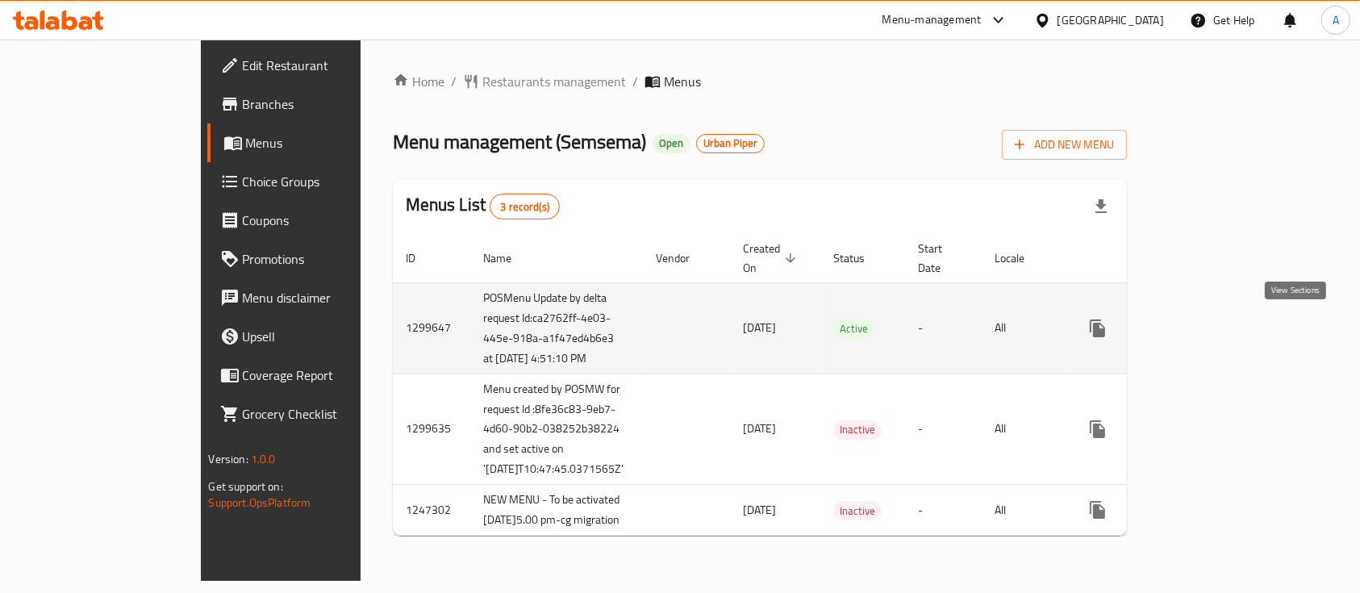
click at [1234, 320] on link "enhanced table" at bounding box center [1214, 328] width 39 height 39
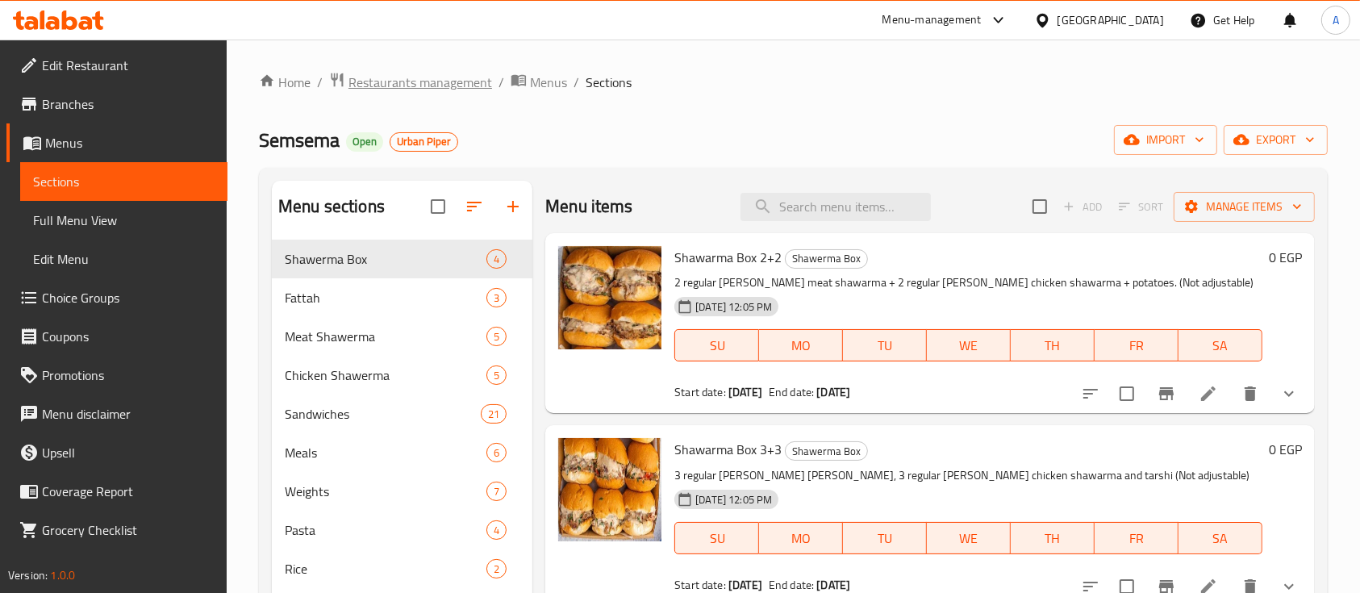
click at [439, 81] on span "Restaurants management" at bounding box center [421, 82] width 144 height 19
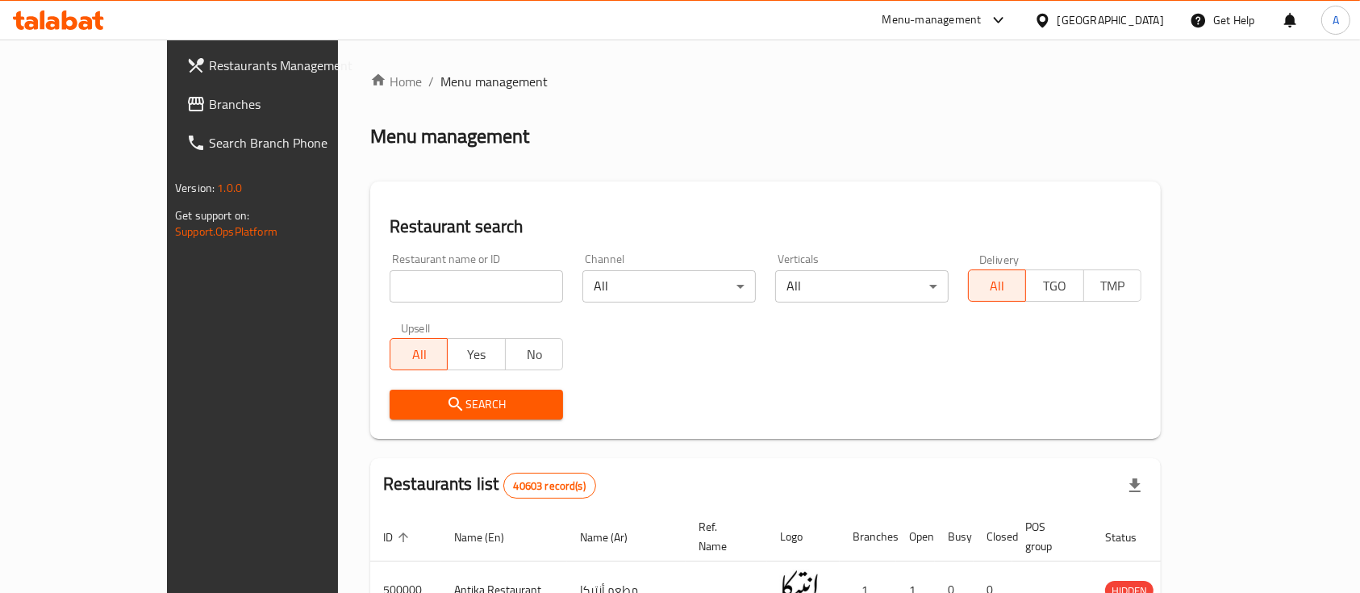
click at [407, 289] on input "search" at bounding box center [476, 286] width 173 height 32
click at [407, 289] on input "Va" at bounding box center [476, 286] width 173 height 32
type input "[PERSON_NAME]"
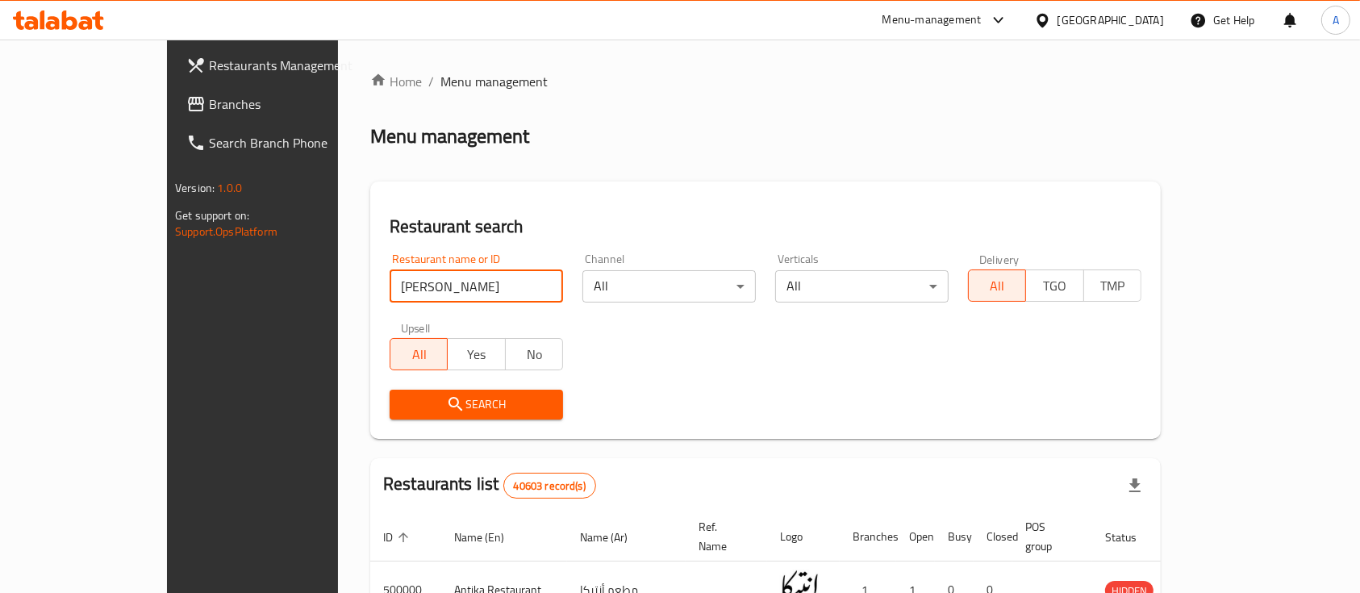
click button "Search" at bounding box center [476, 405] width 173 height 30
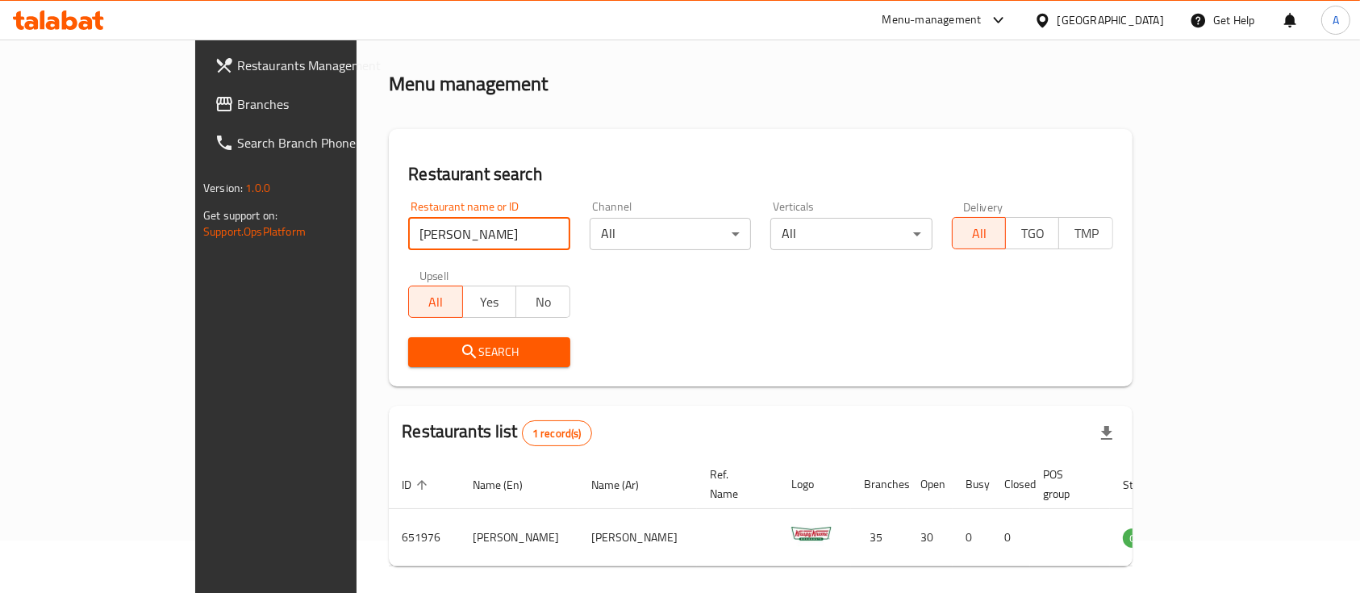
scroll to position [94, 0]
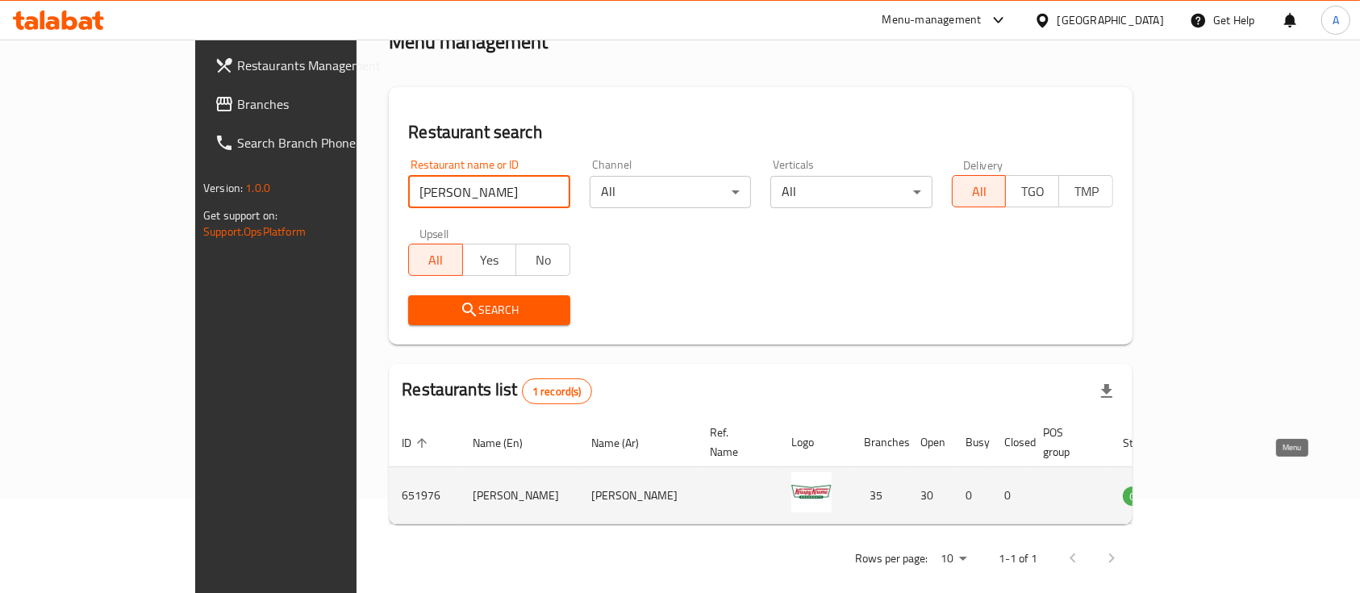
click at [1227, 490] on icon "enhanced table" at bounding box center [1218, 497] width 18 height 14
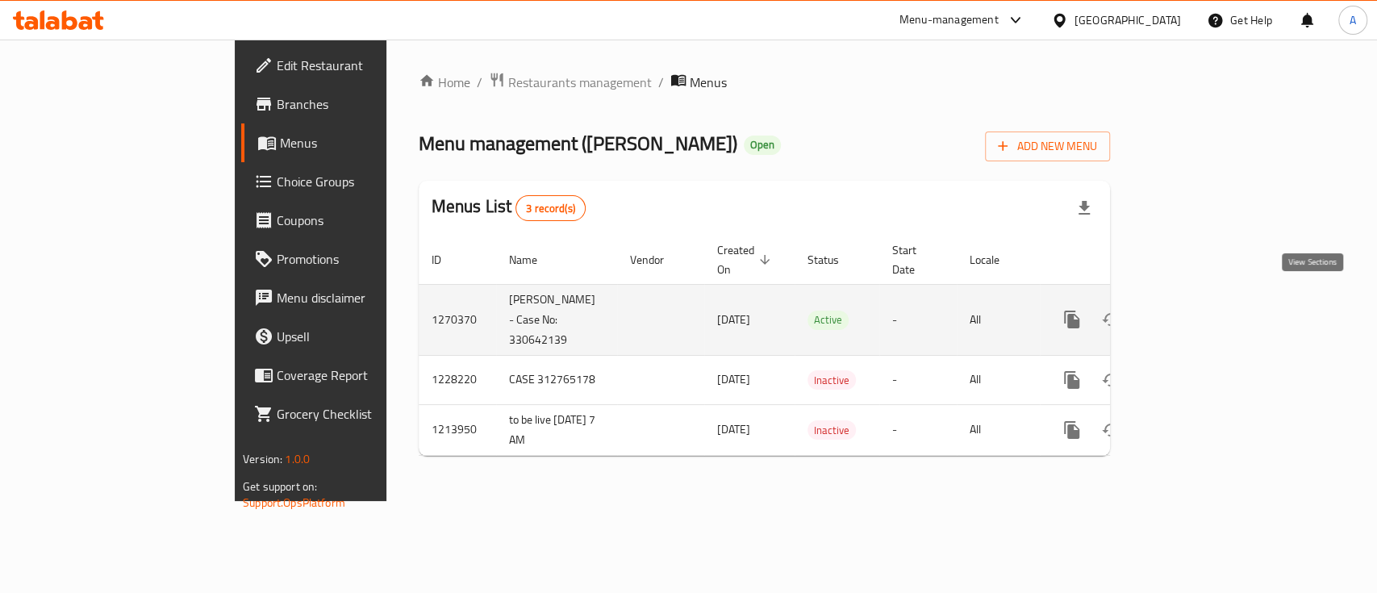
click at [1208, 300] on link "enhanced table" at bounding box center [1188, 319] width 39 height 39
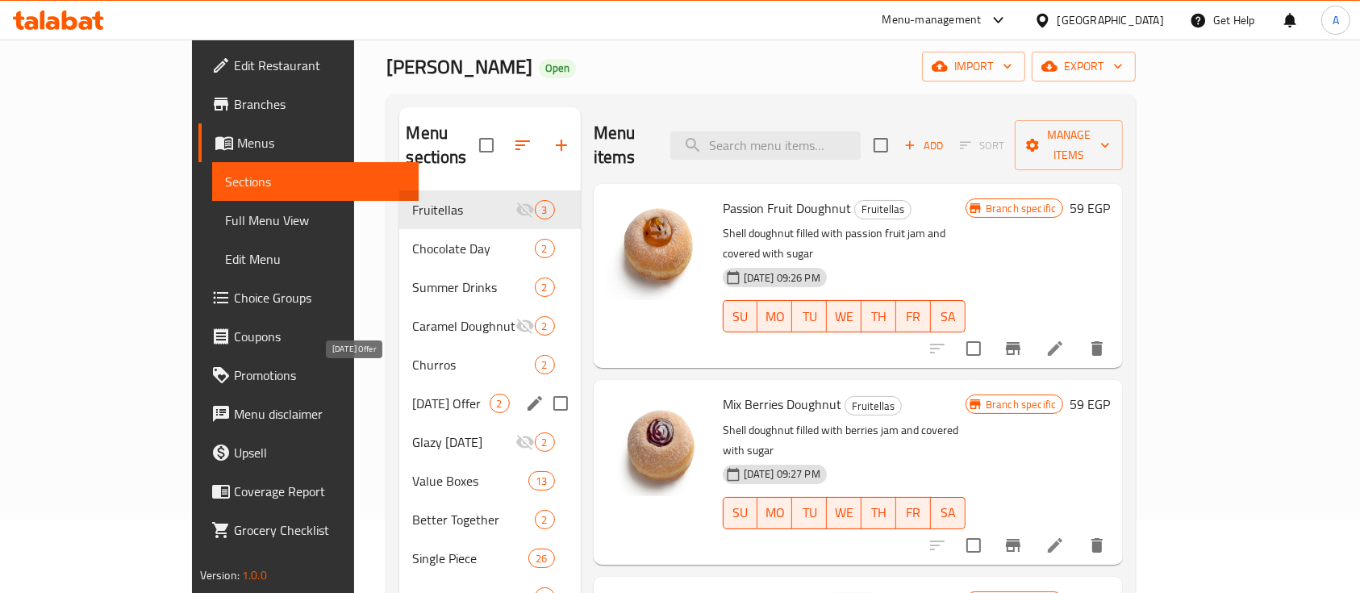
scroll to position [107, 0]
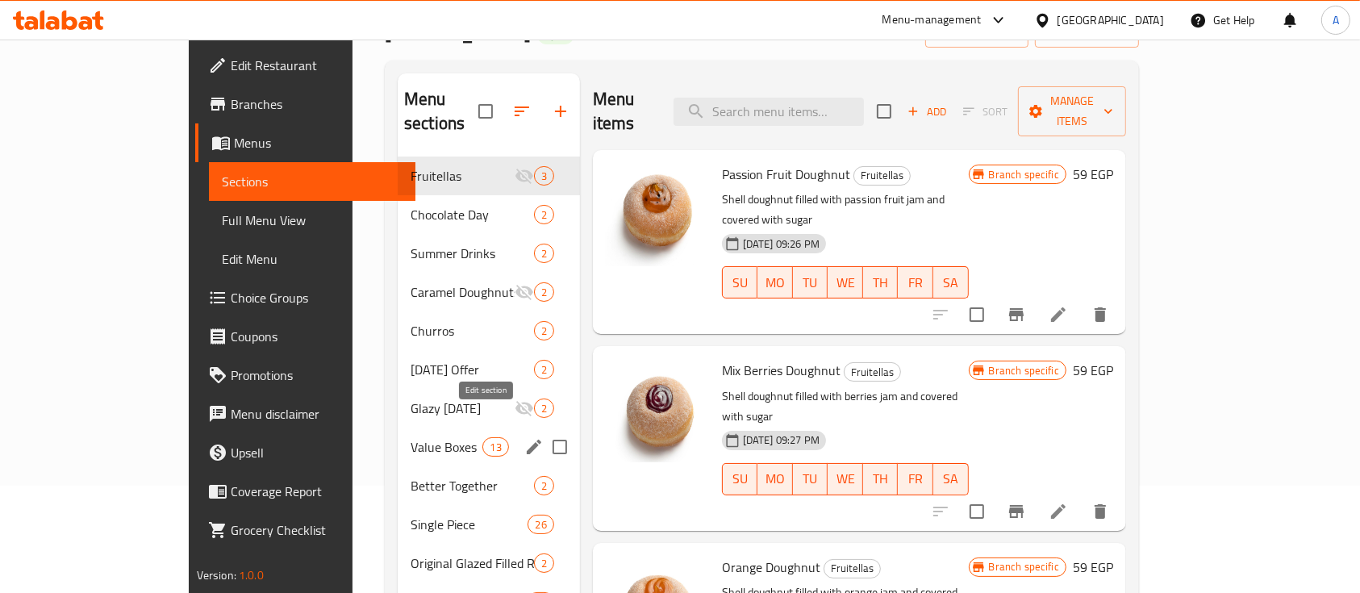
click at [527, 440] on icon "edit" at bounding box center [534, 447] width 15 height 15
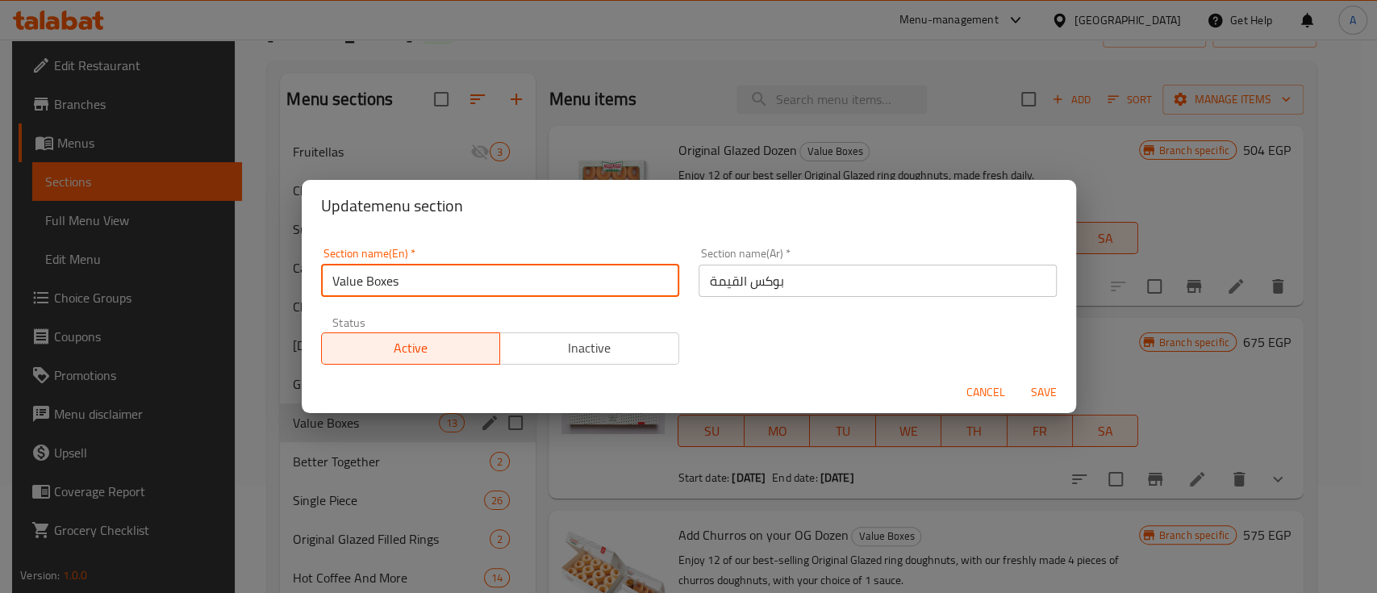
drag, startPoint x: 420, startPoint y: 281, endPoint x: 312, endPoint y: 270, distance: 107.8
click at [312, 270] on div "Section name(En)   * Value Boxes Section name(En) *" at bounding box center [500, 272] width 378 height 69
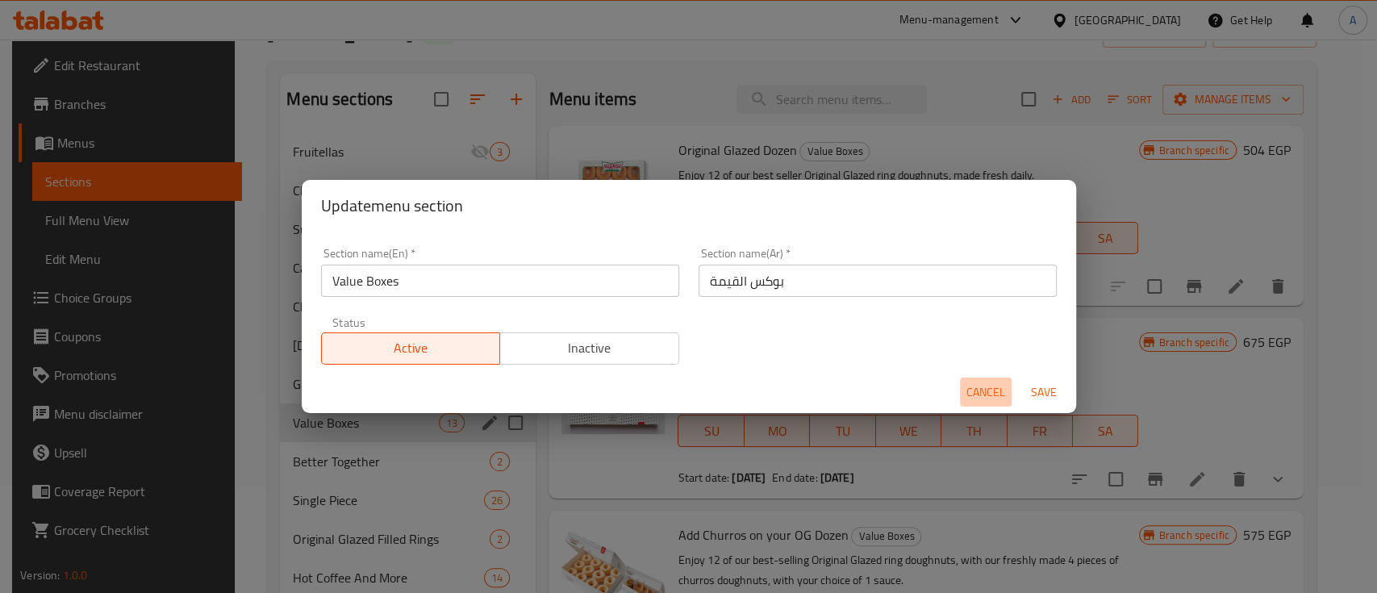
click at [984, 391] on span "Cancel" at bounding box center [986, 392] width 39 height 20
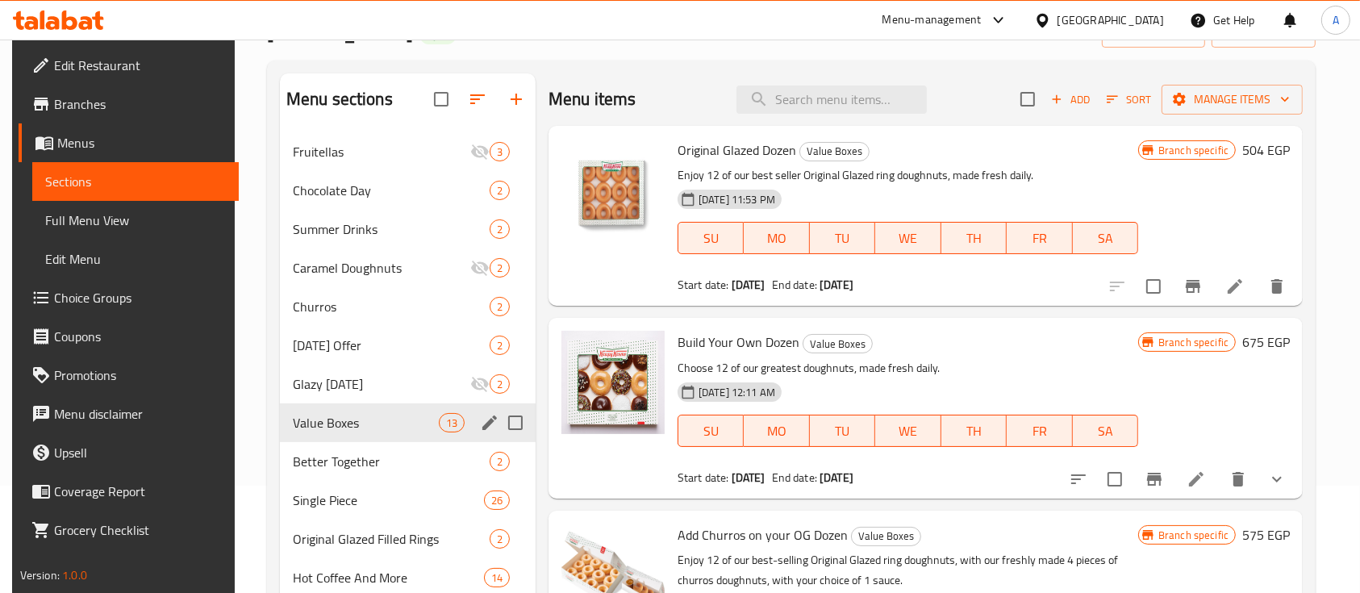
click at [759, 348] on span "Build Your Own Dozen" at bounding box center [739, 342] width 122 height 24
copy h6 "Build Your Own Dozen"
click at [955, 360] on p "Choose 12 of our greatest doughnuts, made fresh daily." at bounding box center [908, 368] width 461 height 20
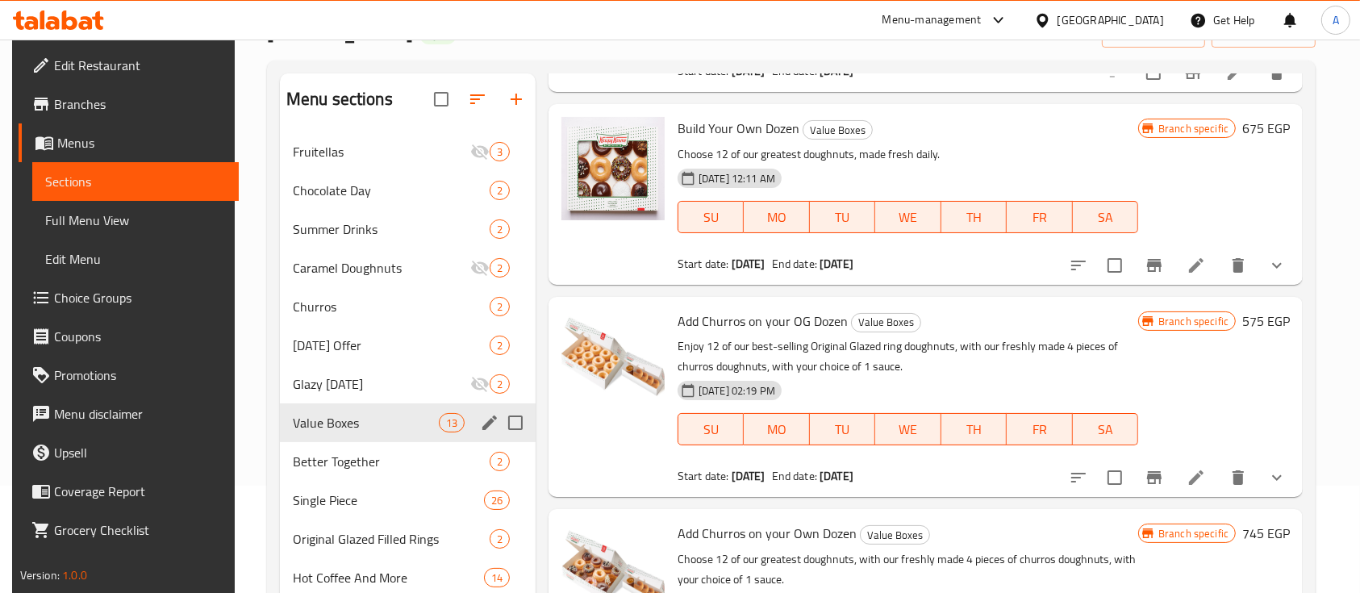
scroll to position [215, 0]
click at [1273, 474] on icon "show more" at bounding box center [1277, 476] width 19 height 19
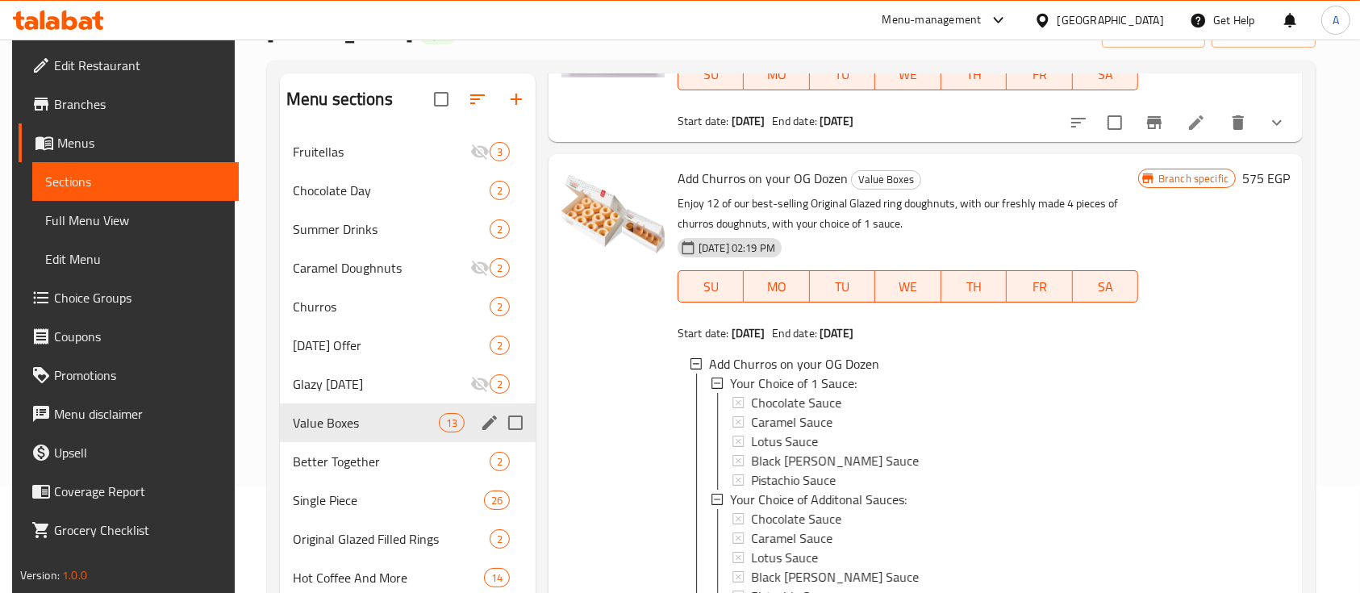
scroll to position [537, 0]
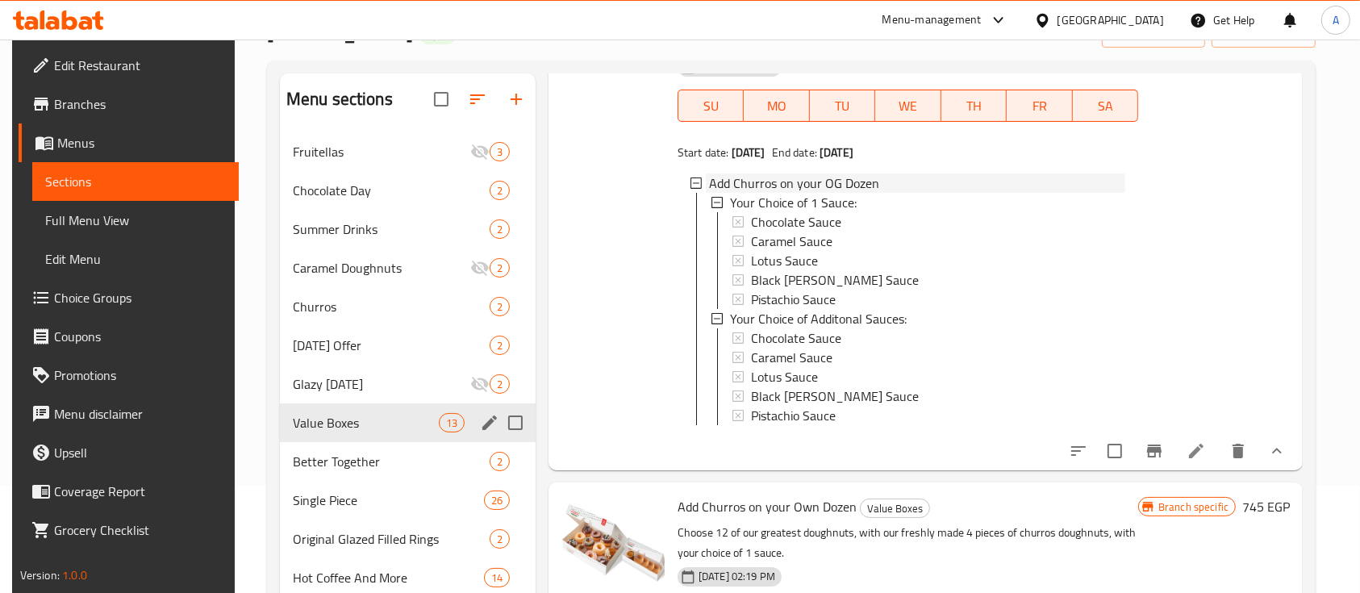
click at [740, 174] on span "Add Churros on your OG Dozen" at bounding box center [794, 182] width 170 height 19
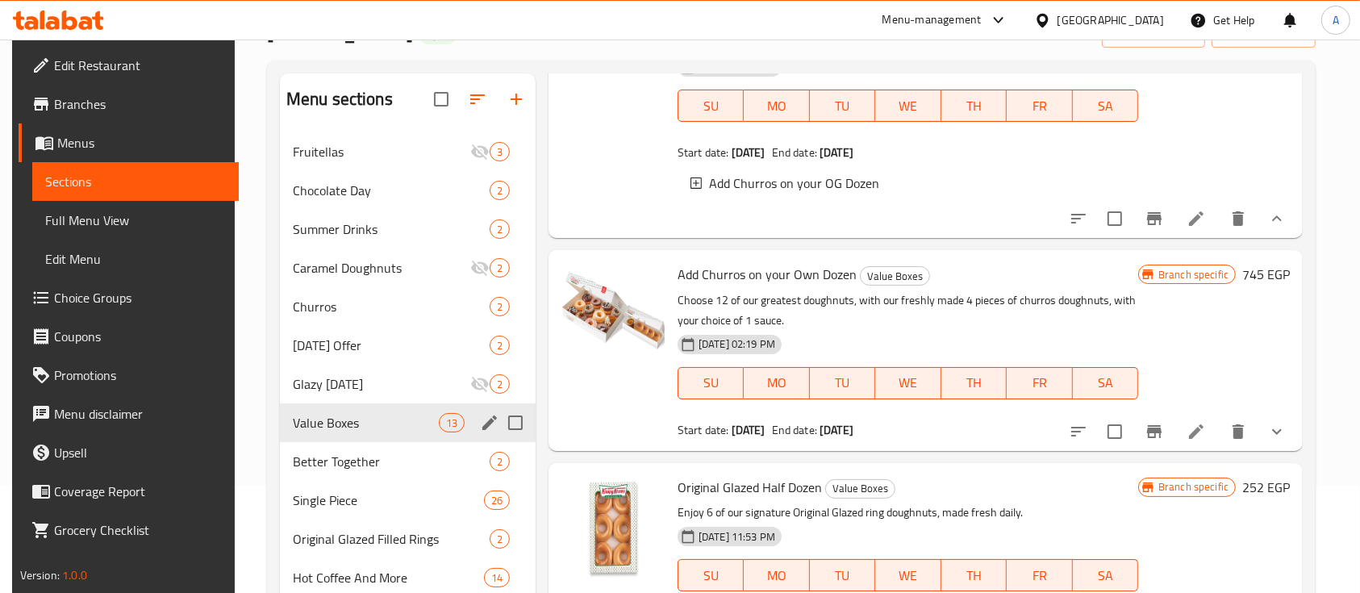
scroll to position [646, 0]
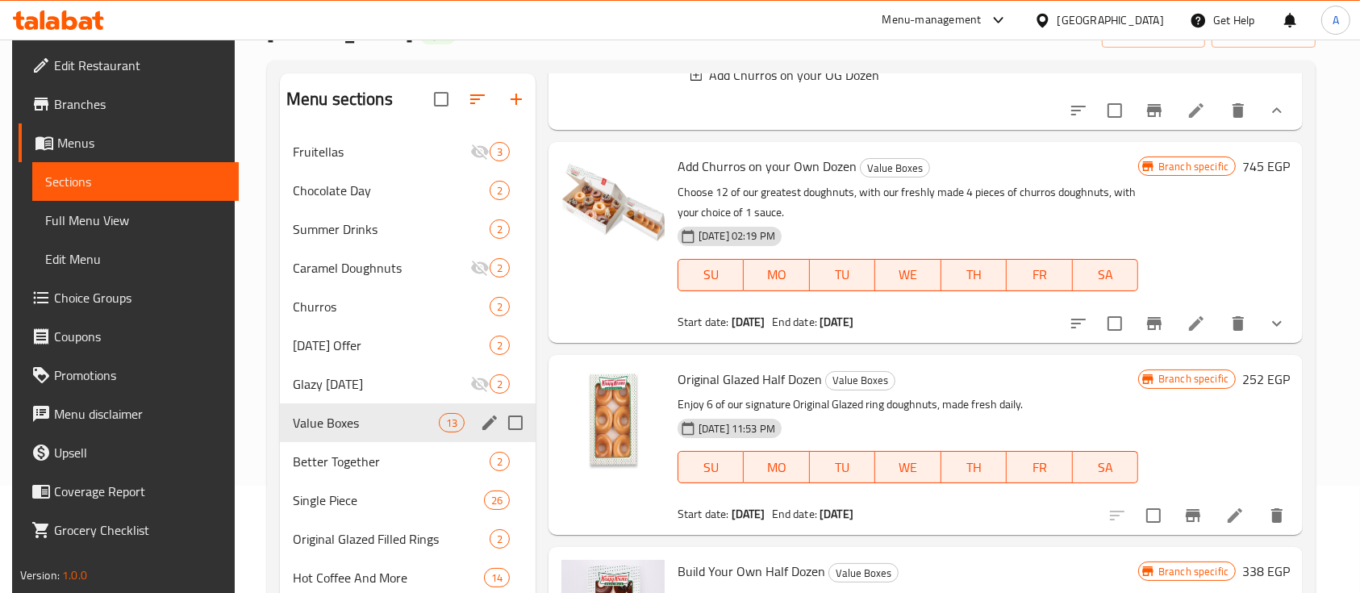
click at [1281, 333] on icon "show more" at bounding box center [1277, 323] width 19 height 19
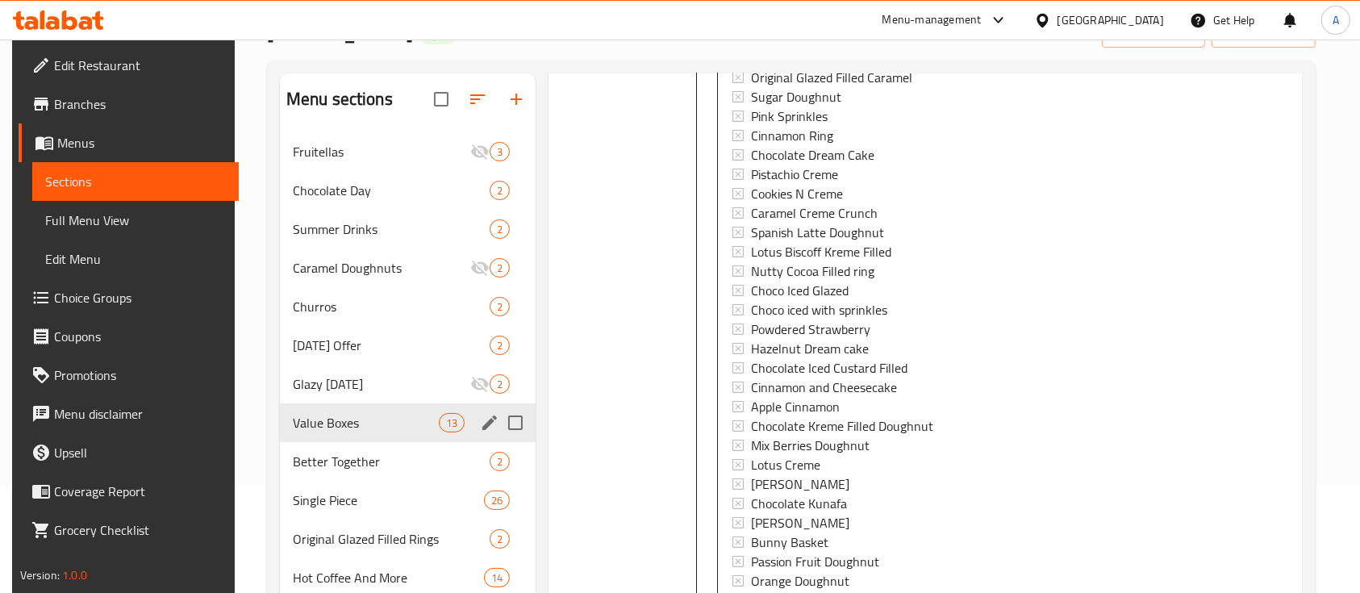
scroll to position [860, 0]
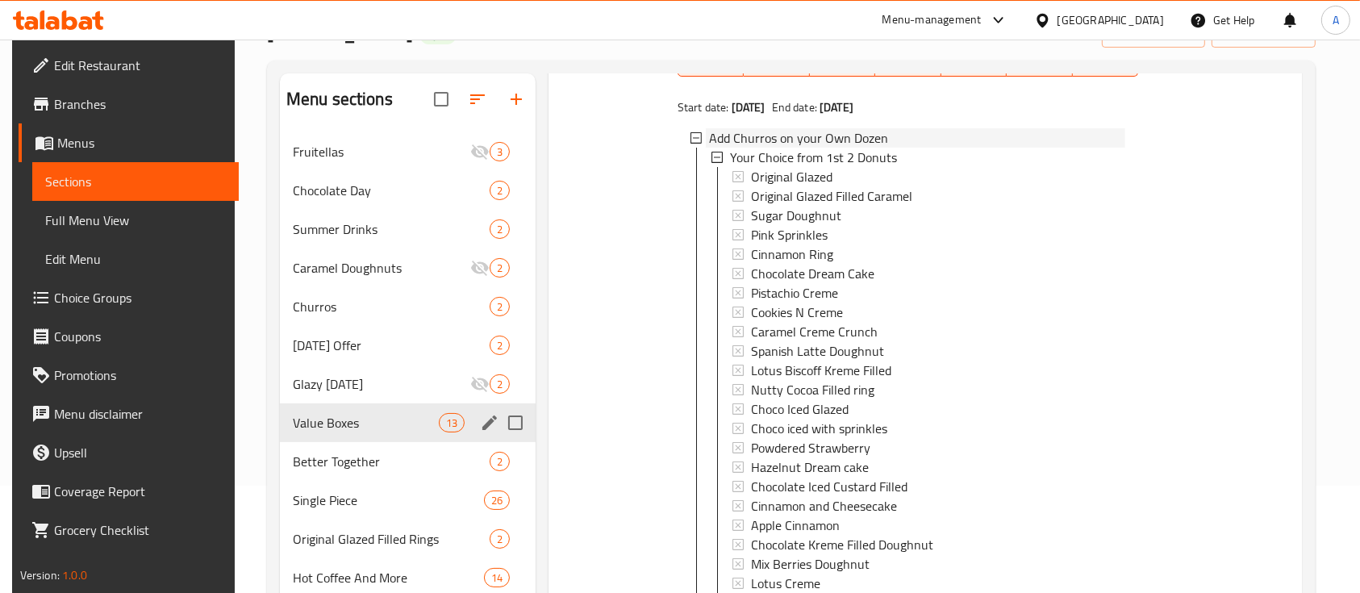
click at [816, 148] on span "Add Churros on your Own Dozen" at bounding box center [798, 137] width 179 height 19
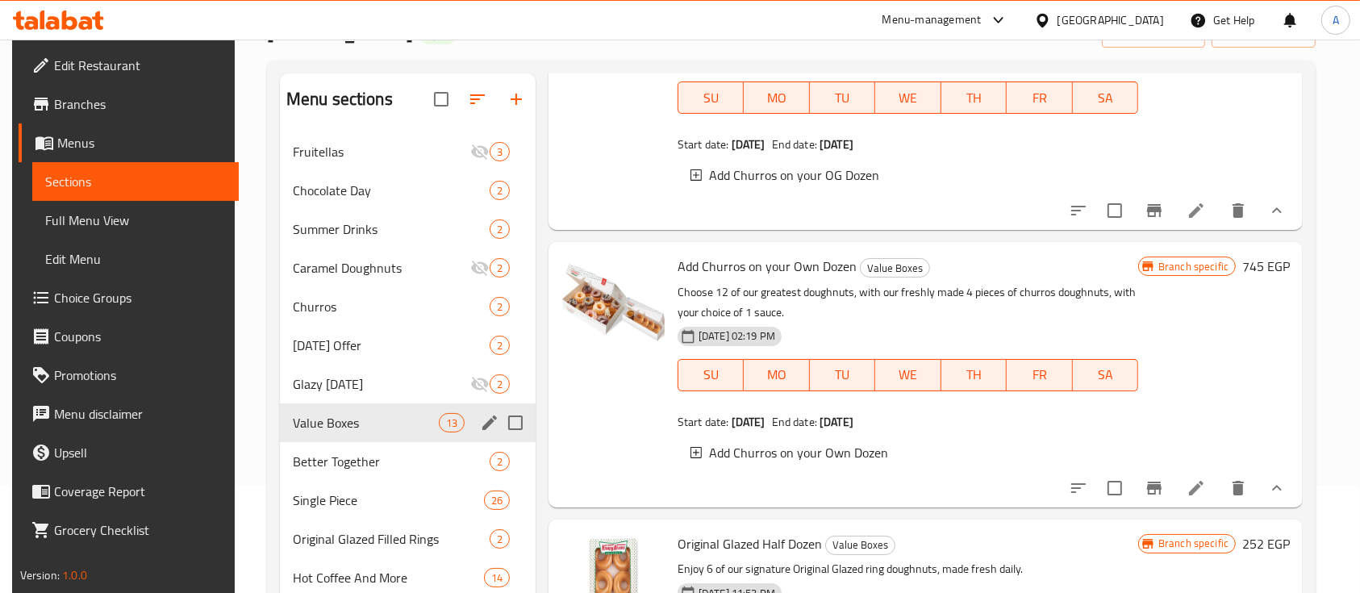
scroll to position [537, 0]
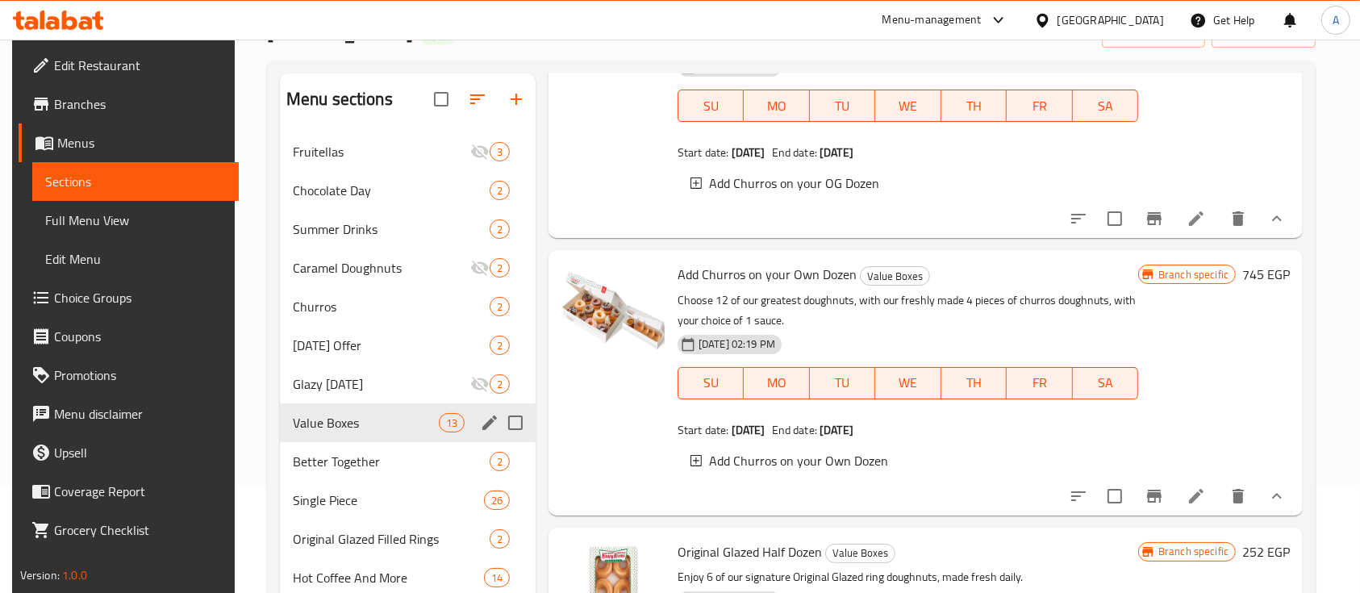
click at [671, 272] on div "Add Churros on your Own Dozen Value Boxes Choose 12 of our greatest doughnuts, …" at bounding box center [908, 383] width 474 height 252
click at [805, 281] on span "Add Churros on your Own Dozen" at bounding box center [767, 274] width 179 height 24
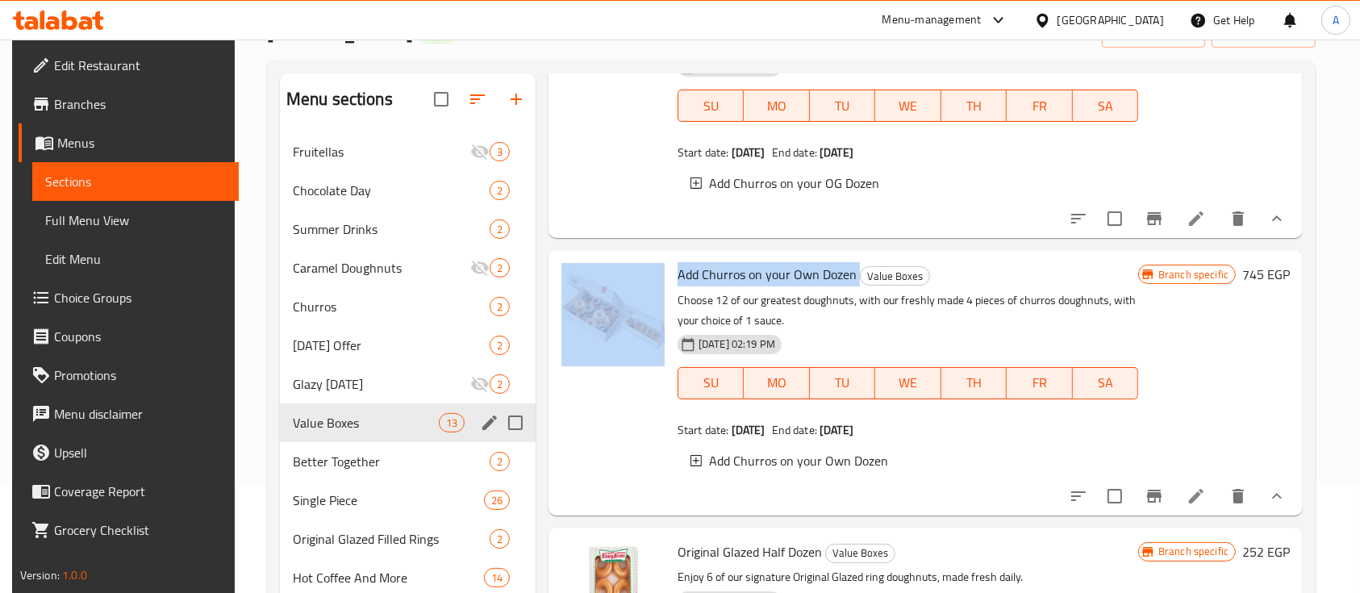
drag, startPoint x: 805, startPoint y: 281, endPoint x: 626, endPoint y: 361, distance: 196.1
click at [626, 361] on div "Add Churros on your Own Dozen Value Boxes Choose 12 of our greatest doughnuts, …" at bounding box center [926, 383] width 742 height 252
click at [626, 361] on img at bounding box center [613, 314] width 103 height 103
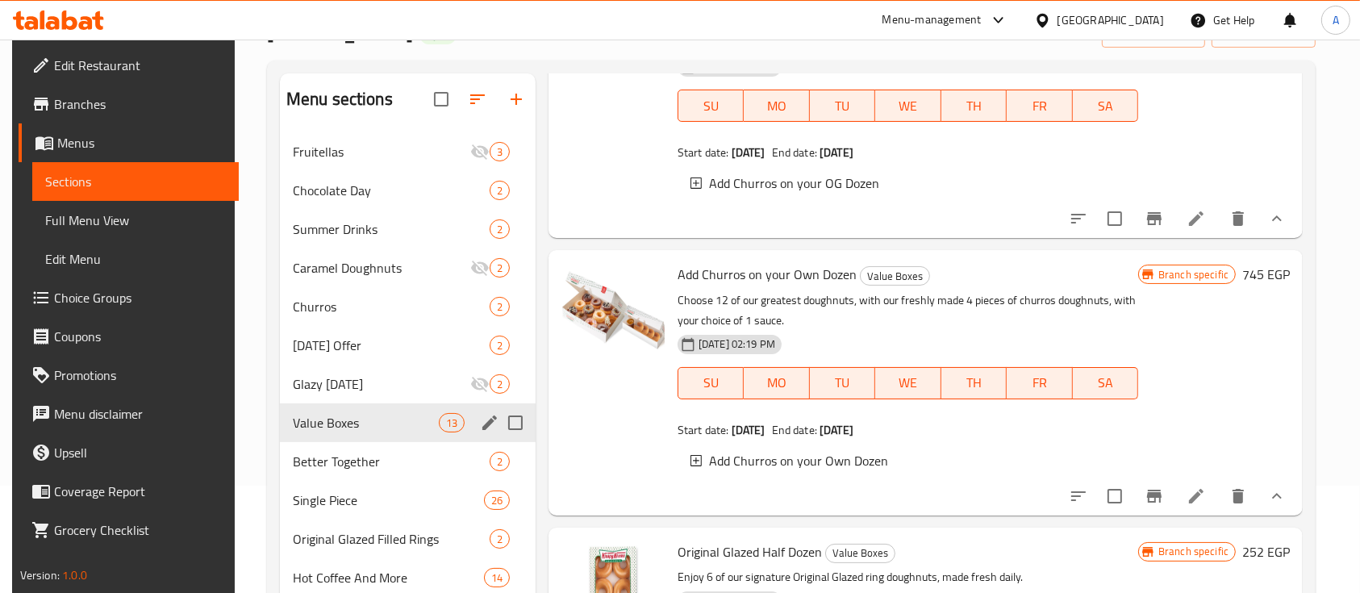
click at [902, 324] on p "Choose 12 of our greatest doughnuts, with our freshly made 4 pieces of churros …" at bounding box center [908, 310] width 461 height 40
drag, startPoint x: 854, startPoint y: 289, endPoint x: 678, endPoint y: 290, distance: 175.9
click at [678, 286] on h6 "Add Churros on your Own Dozen Value Boxes" at bounding box center [908, 274] width 461 height 23
copy h6 "Add Churros on your Own Dozen"
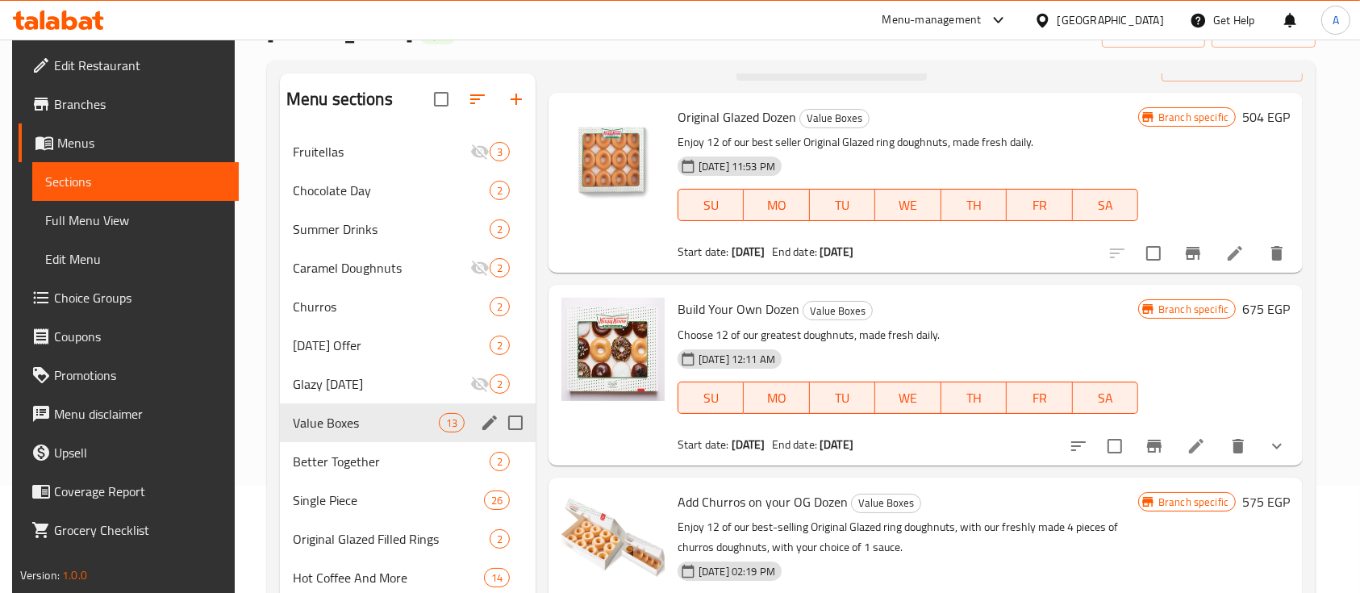
scroll to position [0, 0]
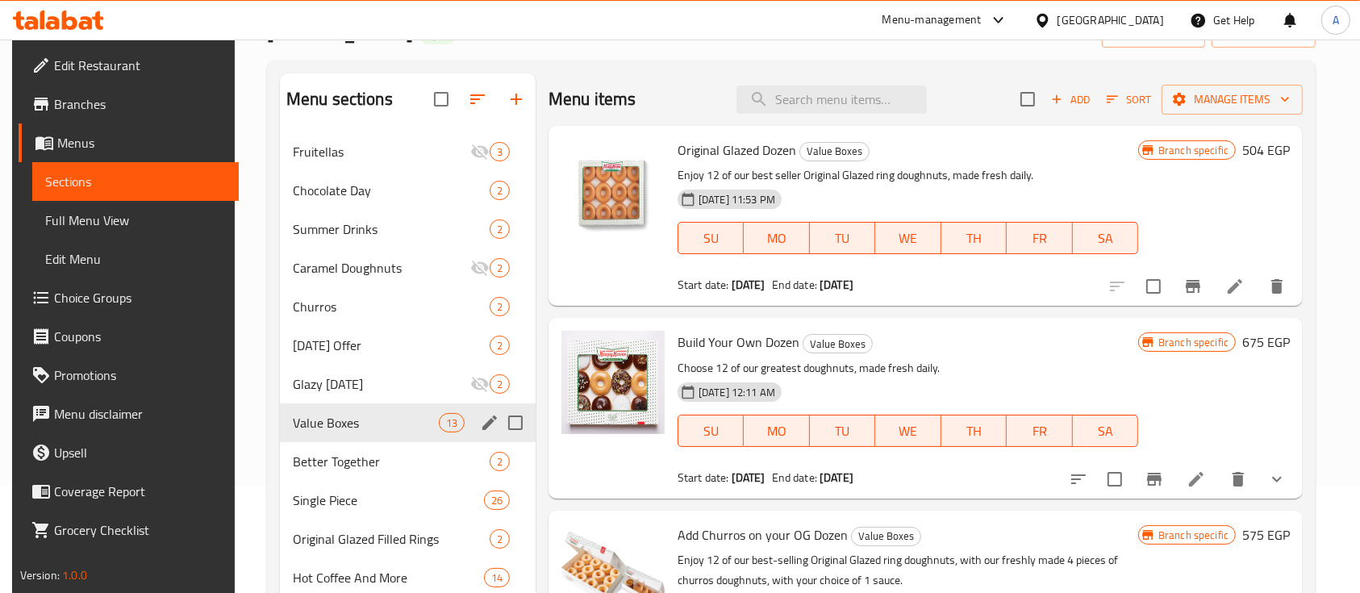
click at [758, 344] on span "Build Your Own Dozen" at bounding box center [739, 342] width 122 height 24
click at [758, 343] on span "Build Your Own Dozen" at bounding box center [739, 342] width 122 height 24
copy h6 "Build Your Own Dozen"
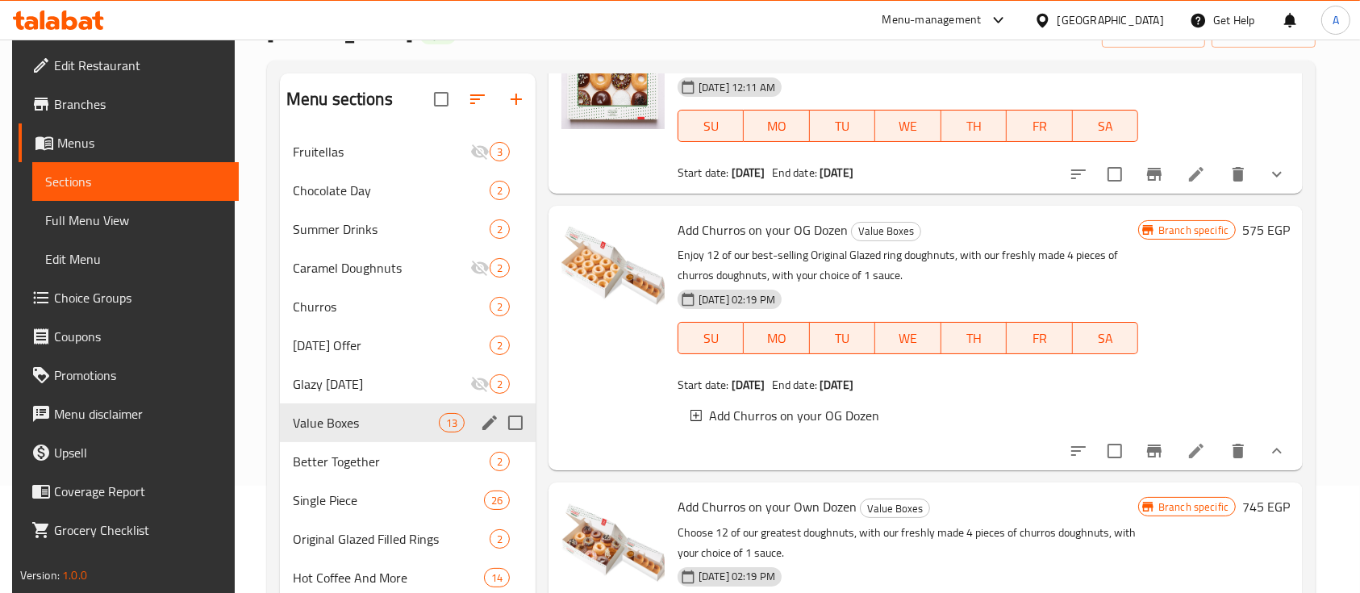
scroll to position [430, 0]
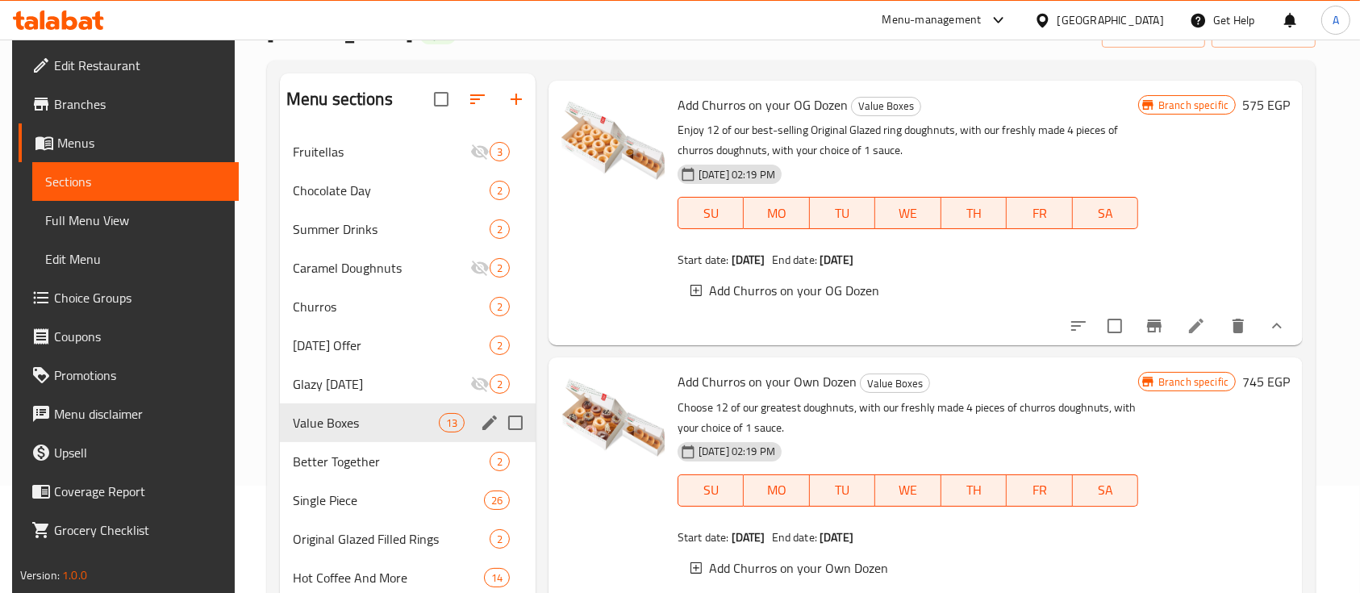
click at [704, 386] on span "Add Churros on your Own Dozen" at bounding box center [767, 382] width 179 height 24
copy h6 "Add Churros on your Own Dozen"
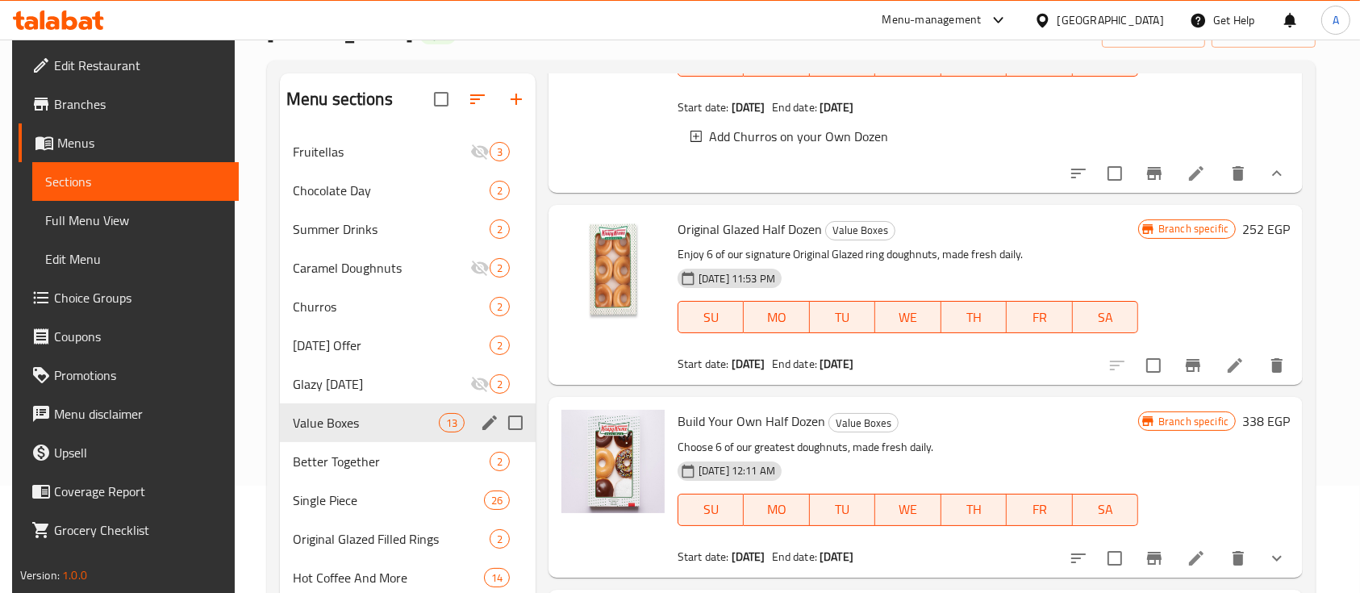
scroll to position [1076, 0]
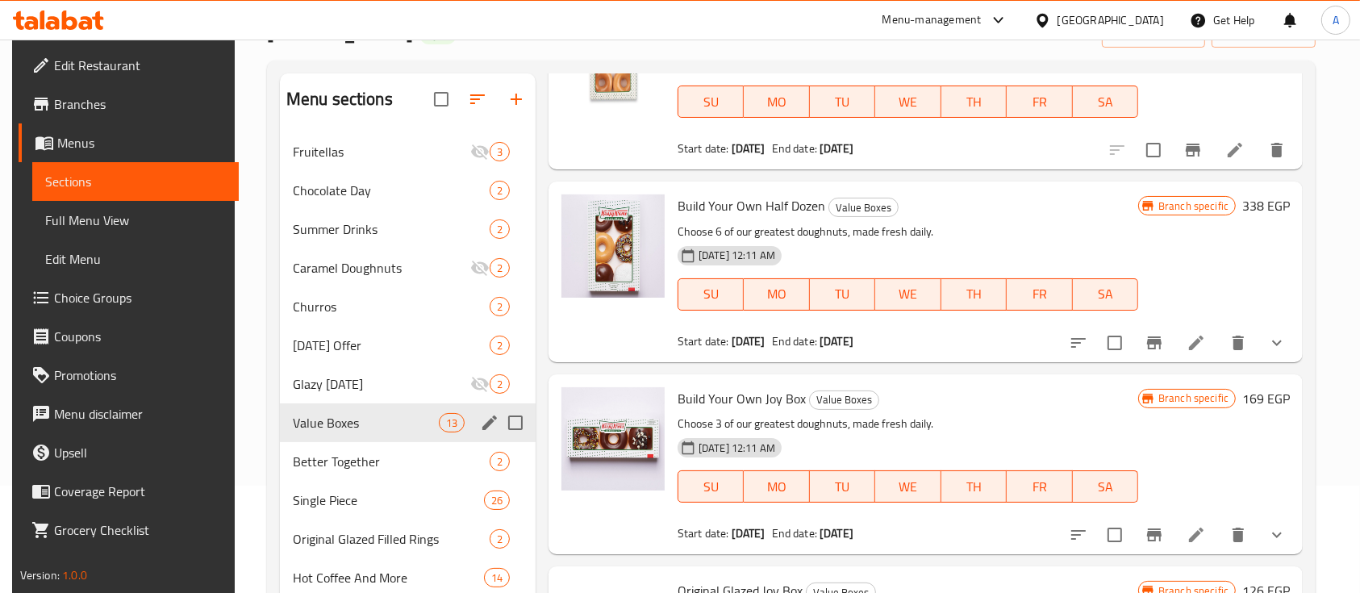
click at [714, 218] on span "Build Your Own Half Dozen" at bounding box center [752, 206] width 148 height 24
copy h6 "Build Your Own Half Dozen"
click at [722, 411] on span "Build Your Own Joy Box" at bounding box center [742, 399] width 128 height 24
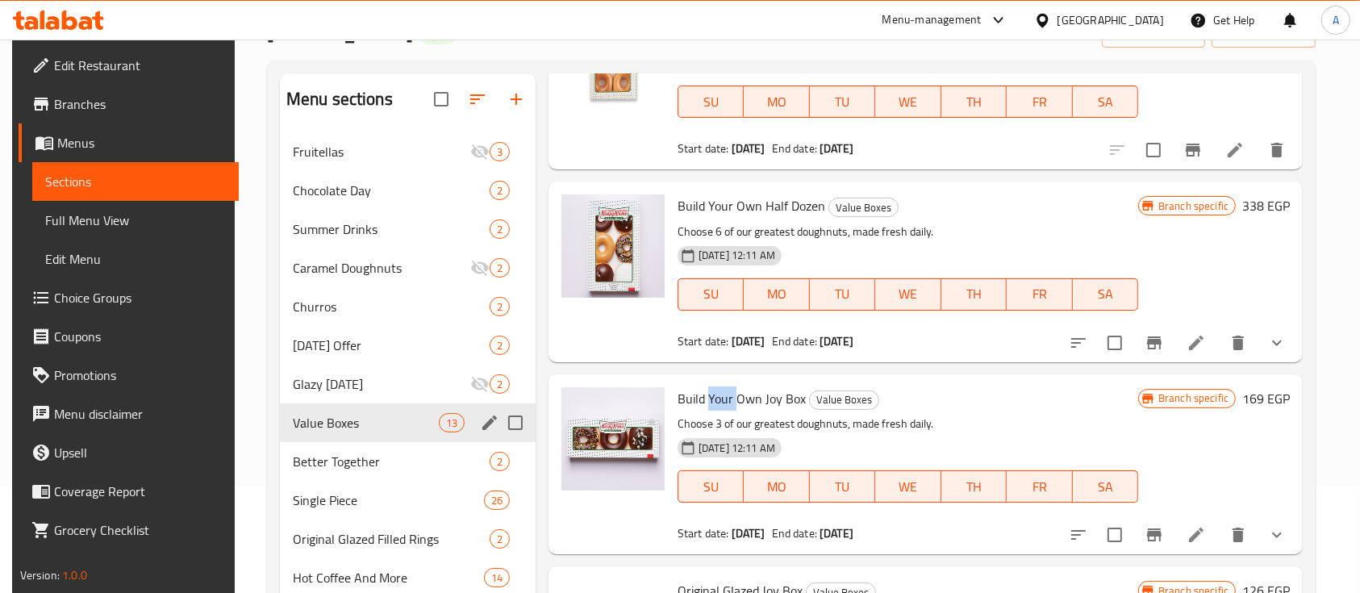
click at [722, 411] on span "Build Your Own Joy Box" at bounding box center [742, 399] width 128 height 24
copy h6 "Build Your Own Joy Box"
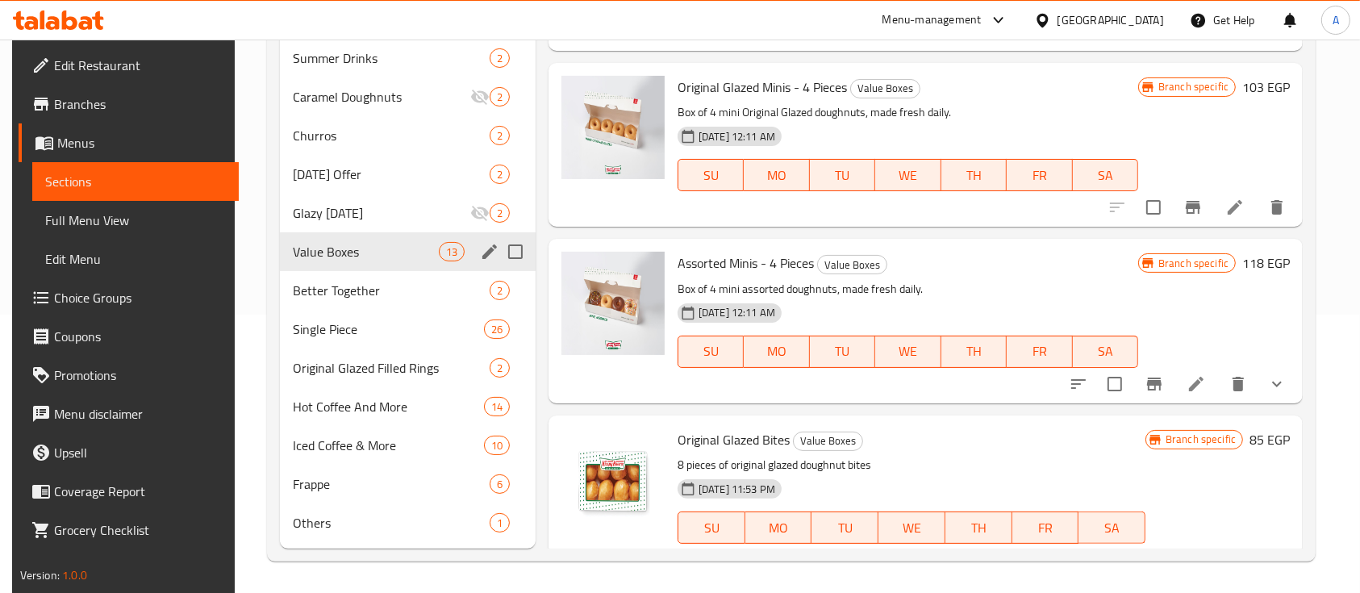
scroll to position [1978, 0]
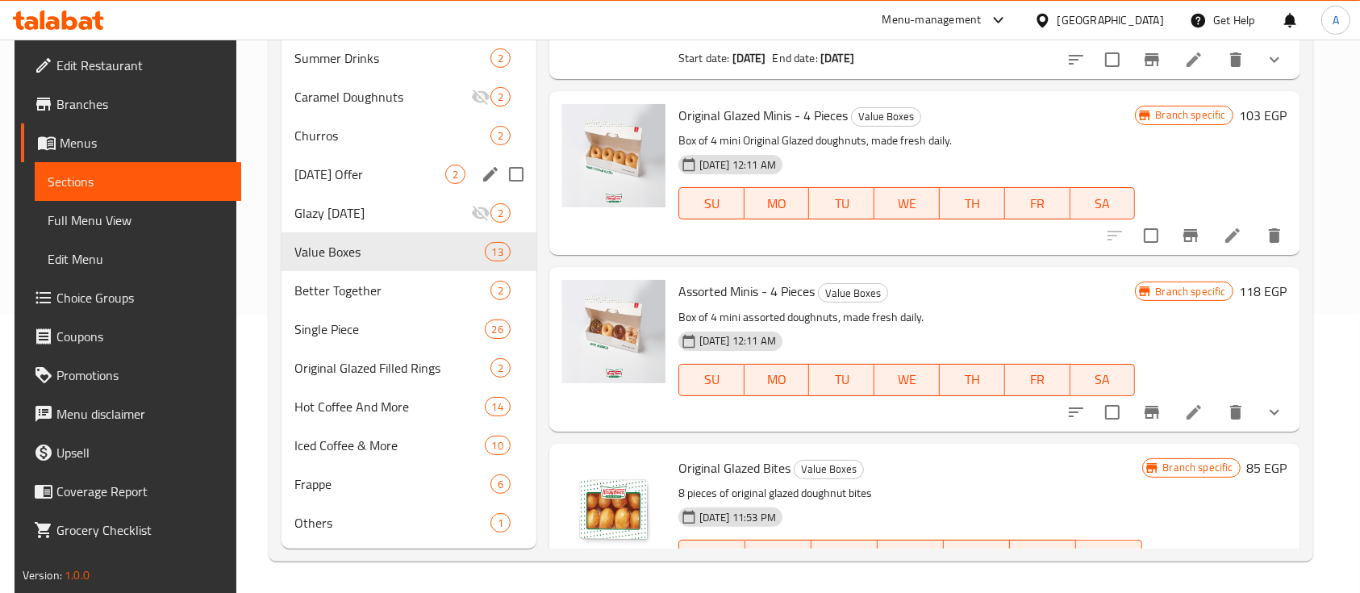
click at [316, 175] on span "[DATE] Offer" at bounding box center [370, 174] width 150 height 19
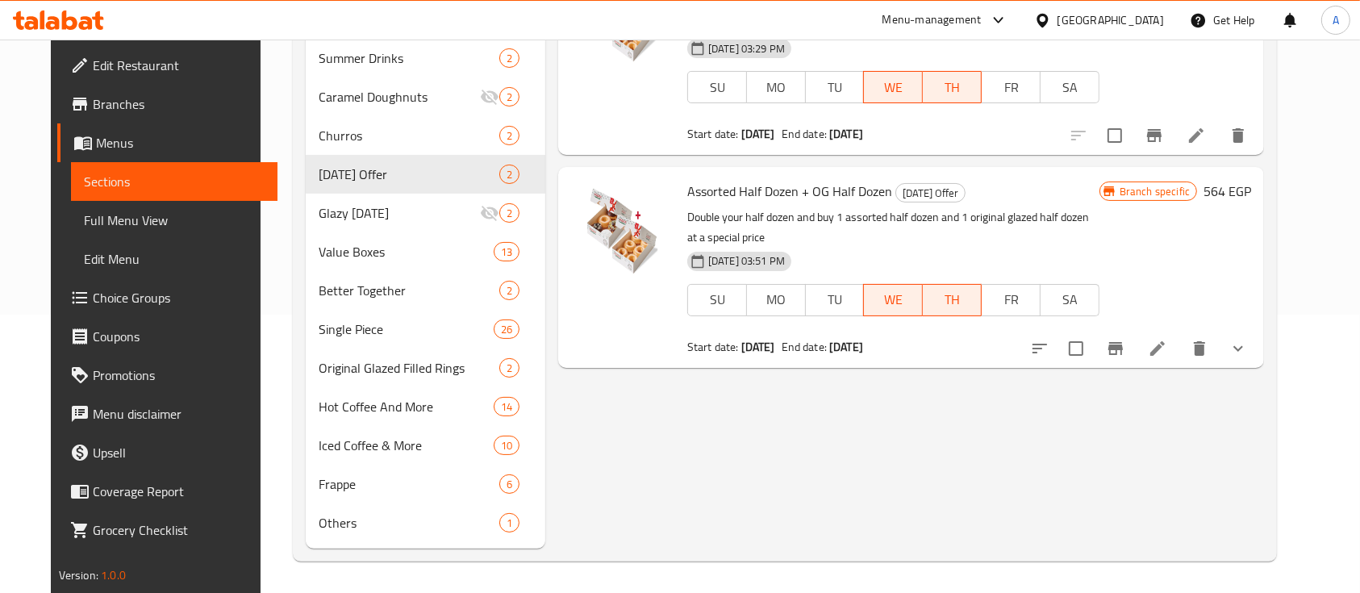
click at [701, 195] on span "Assorted Half Dozen + OG Half Dozen" at bounding box center [790, 191] width 205 height 24
copy h6 "Assorted Half Dozen + OG Half Dozen"
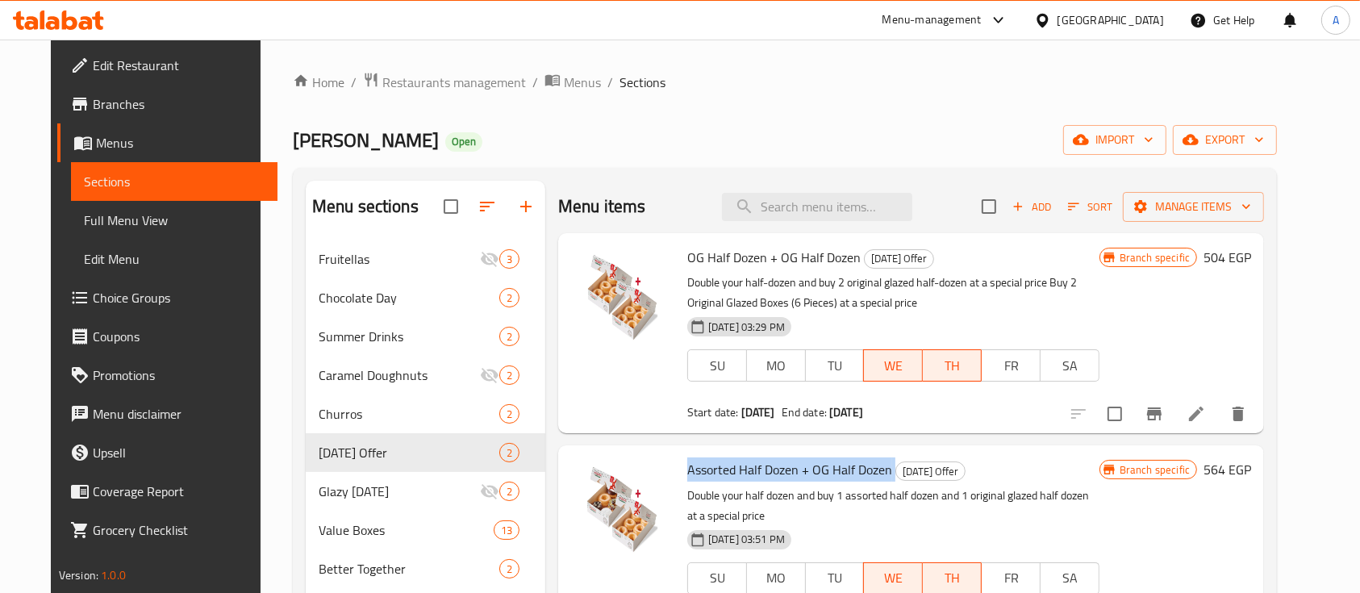
click at [93, 111] on span "Branches" at bounding box center [179, 103] width 173 height 19
